Goal: Information Seeking & Learning: Learn about a topic

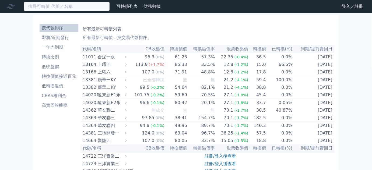
click at [52, 6] on input at bounding box center [67, 6] width 86 height 9
click at [66, 6] on input at bounding box center [67, 6] width 86 height 9
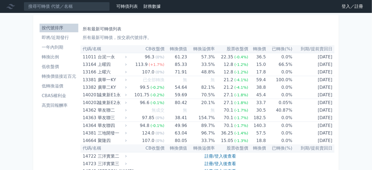
click at [344, 8] on link "登入／註冊" at bounding box center [353, 6] width 30 height 9
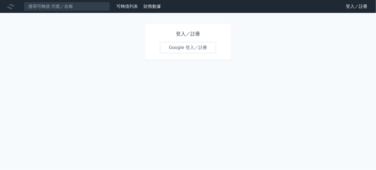
click at [179, 47] on link "Google 登入／註冊" at bounding box center [188, 47] width 56 height 11
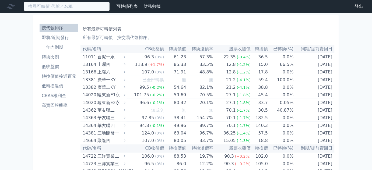
click at [62, 6] on input at bounding box center [67, 6] width 86 height 9
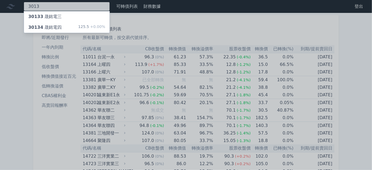
type input "3013"
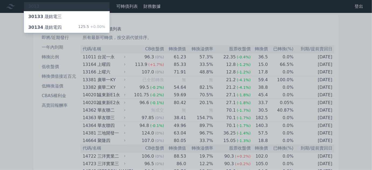
click at [88, 30] on div "125.5 +0.00%" at bounding box center [91, 27] width 27 height 6
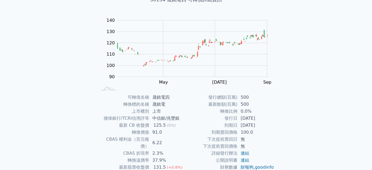
scroll to position [73, 0]
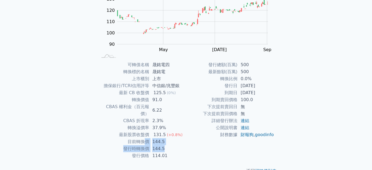
drag, startPoint x: 144, startPoint y: 136, endPoint x: 172, endPoint y: 139, distance: 28.4
click at [172, 139] on tbody "可轉債名稱 晟銘電四 轉換標的名稱 晟銘電 上市櫃別 上市 擔保銀行/TCRI信用評等 中信銀/兆豐銀 最新 CB 收盤價 125.5 (0%) 轉換價值 9…" at bounding box center [142, 110] width 88 height 98
click at [173, 145] on td "144.5" at bounding box center [167, 148] width 37 height 7
click at [173, 138] on td "144.5" at bounding box center [167, 141] width 37 height 7
drag, startPoint x: 142, startPoint y: 135, endPoint x: 172, endPoint y: 137, distance: 30.5
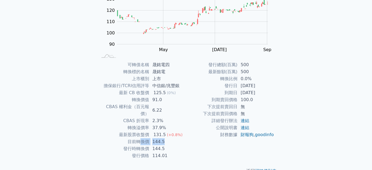
click at [172, 138] on tr "目前轉換價 144.5" at bounding box center [142, 141] width 88 height 7
click at [172, 138] on td "144.5" at bounding box center [167, 141] width 37 height 7
click at [175, 138] on td "144.5" at bounding box center [167, 141] width 37 height 7
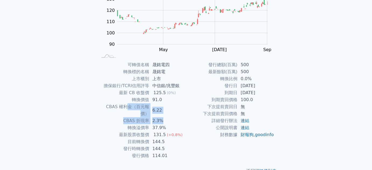
drag, startPoint x: 125, startPoint y: 105, endPoint x: 175, endPoint y: 110, distance: 49.8
click at [175, 110] on tbody "可轉債名稱 晟銘電四 轉換標的名稱 晟銘電 上市櫃別 上市 擔保銀行/TCRI信用評等 中信銀/兆豐銀 最新 CB 收盤價 125.5 (0%) 轉換價值 9…" at bounding box center [142, 110] width 88 height 98
click at [175, 117] on td "2.3%" at bounding box center [167, 120] width 37 height 7
click at [179, 109] on td "6.22" at bounding box center [167, 110] width 37 height 14
click at [180, 109] on td "6.22" at bounding box center [167, 110] width 37 height 14
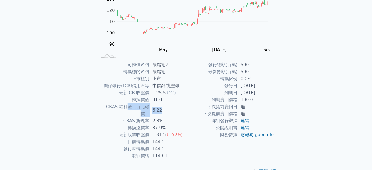
scroll to position [0, 0]
